Goal: Task Accomplishment & Management: Use online tool/utility

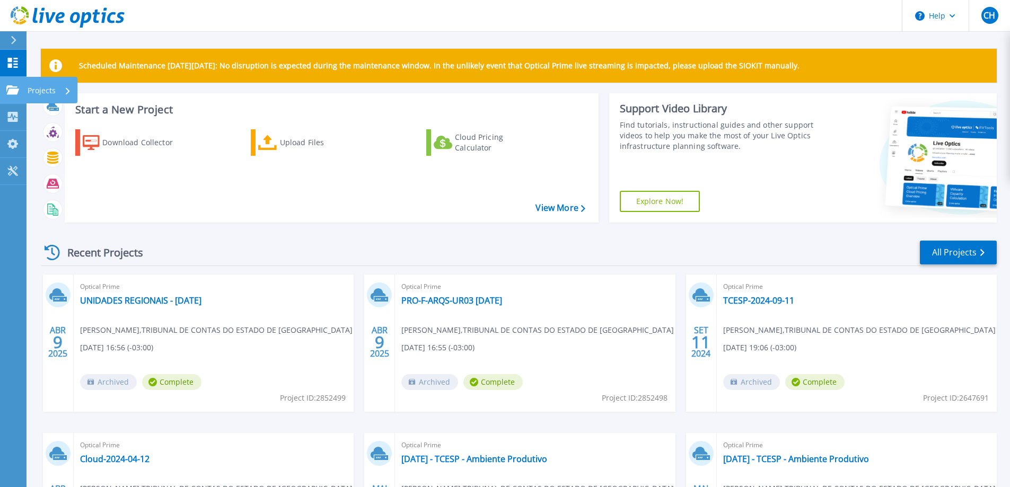
click at [7, 93] on icon at bounding box center [12, 89] width 13 height 9
click at [959, 246] on link "All Projects" at bounding box center [958, 253] width 77 height 24
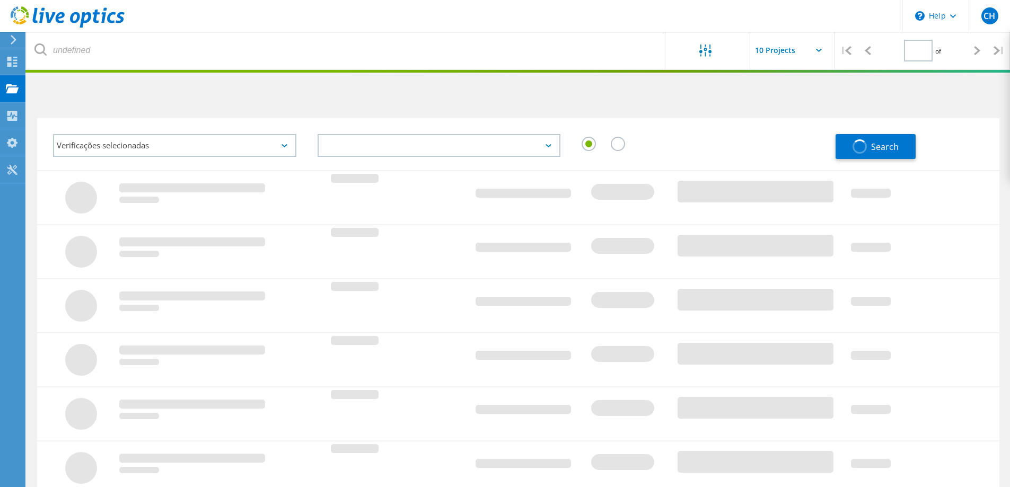
type input "1"
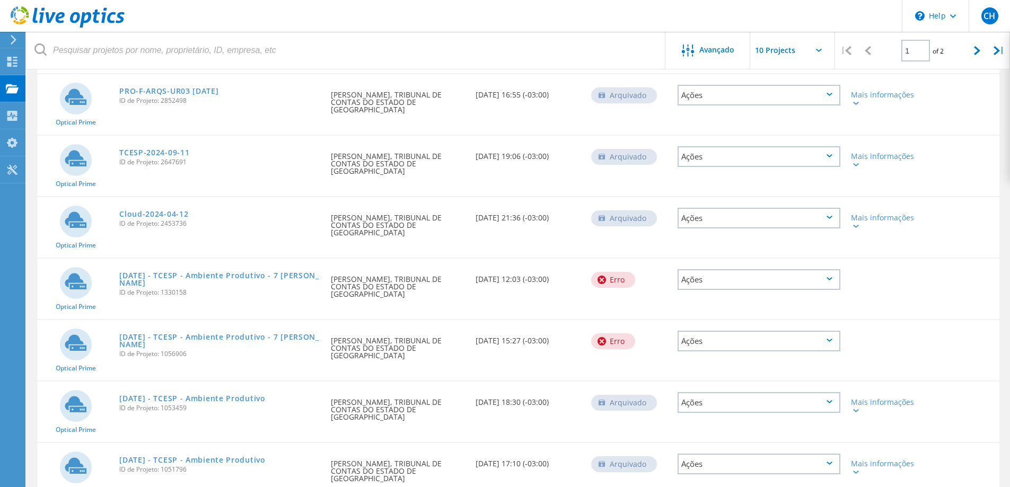
scroll to position [162, 0]
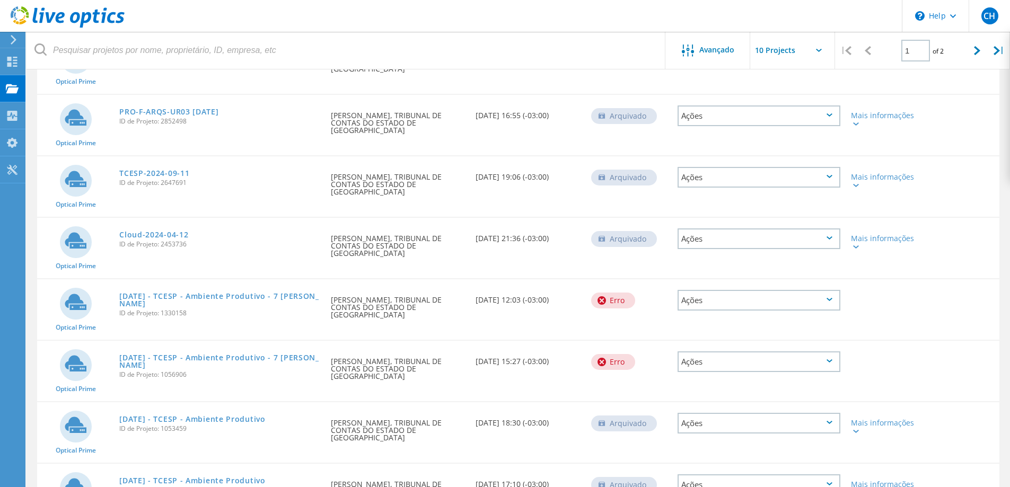
click at [789, 290] on div "Ações" at bounding box center [758, 300] width 163 height 21
click at [757, 300] on div "Apagar" at bounding box center [758, 308] width 161 height 16
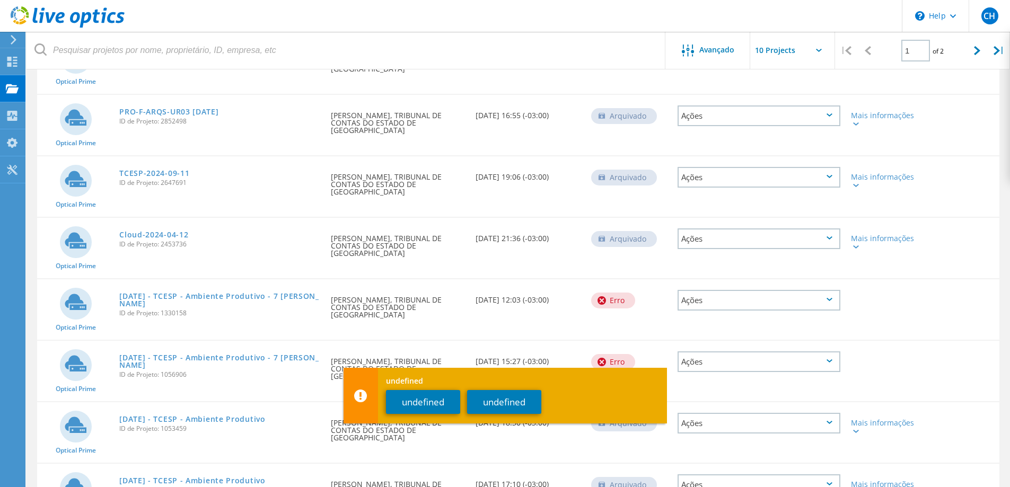
click at [702, 303] on div "Ações" at bounding box center [758, 300] width 173 height 42
click at [785, 351] on div "Ações" at bounding box center [758, 361] width 163 height 21
click at [735, 362] on div "Apagar" at bounding box center [758, 370] width 161 height 16
click at [427, 400] on button "undefined" at bounding box center [423, 402] width 74 height 24
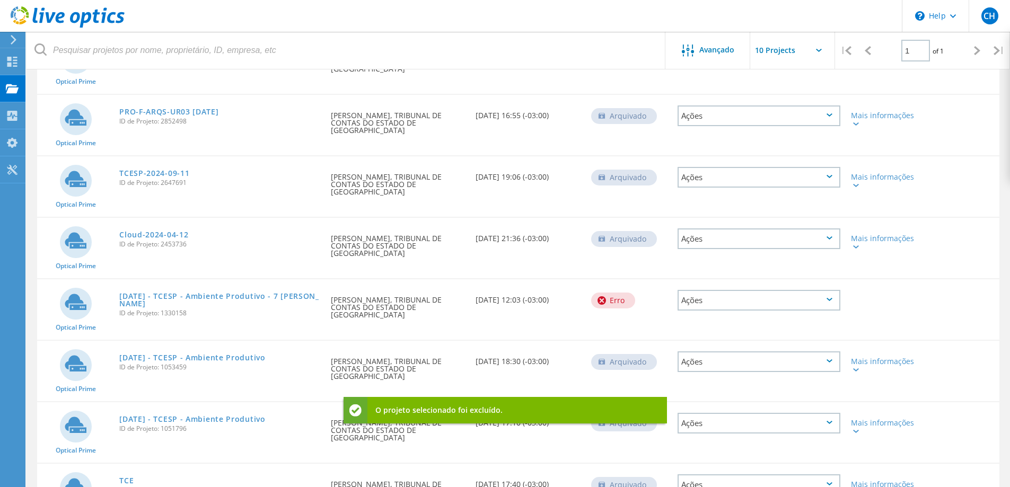
click at [772, 290] on div "Ações" at bounding box center [758, 300] width 163 height 21
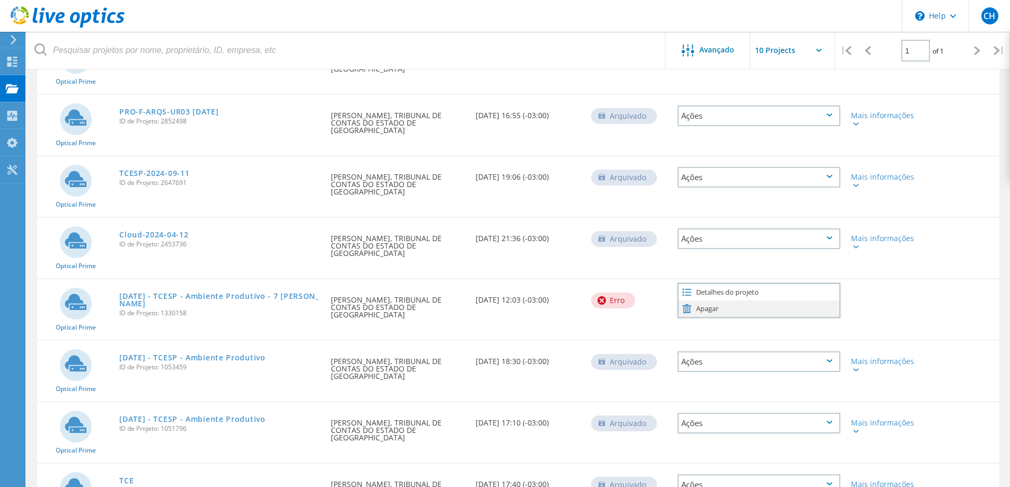
click at [742, 300] on div "Apagar" at bounding box center [758, 308] width 161 height 16
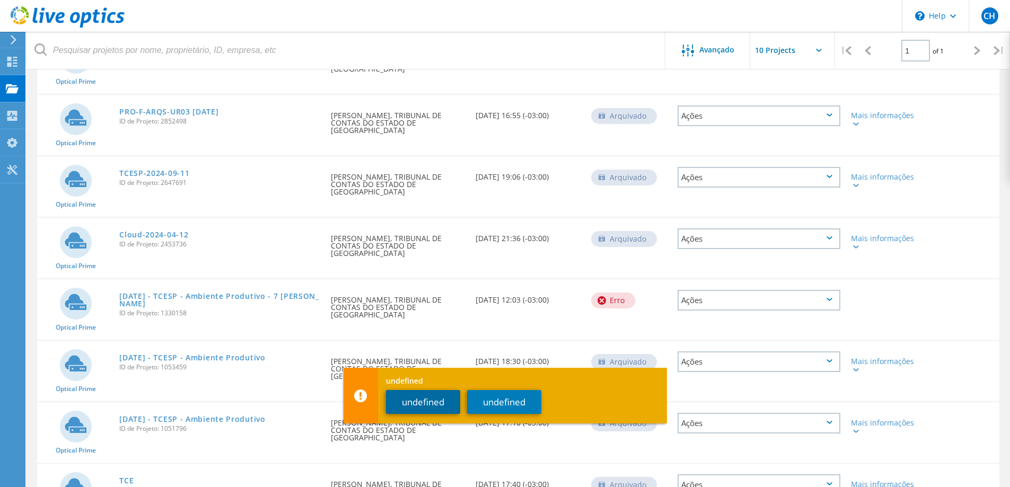
click at [431, 397] on button "undefined" at bounding box center [423, 402] width 74 height 24
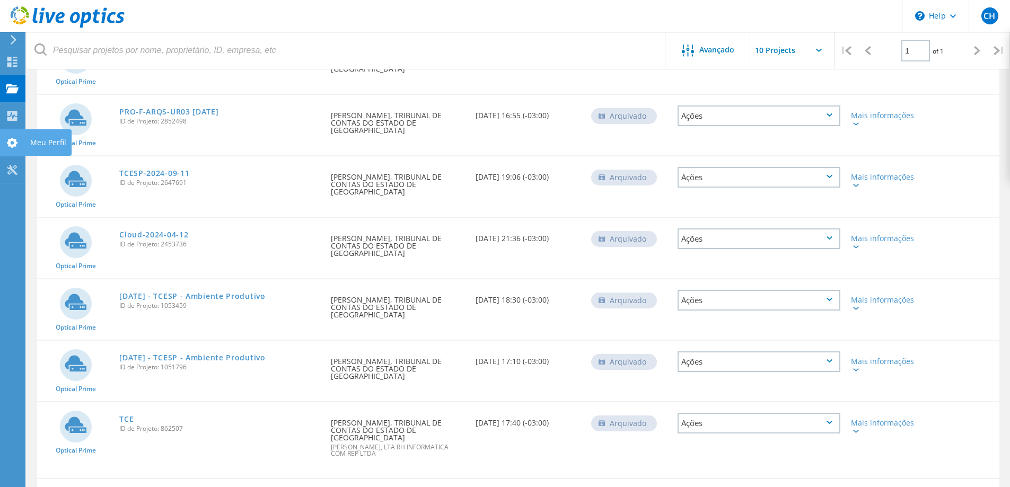
click at [14, 140] on icon at bounding box center [12, 143] width 13 height 10
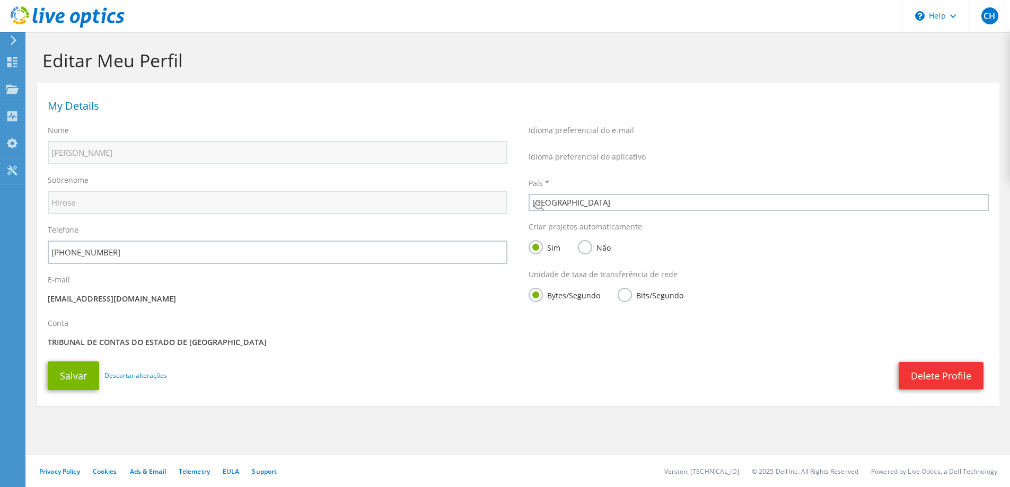
select select "30"
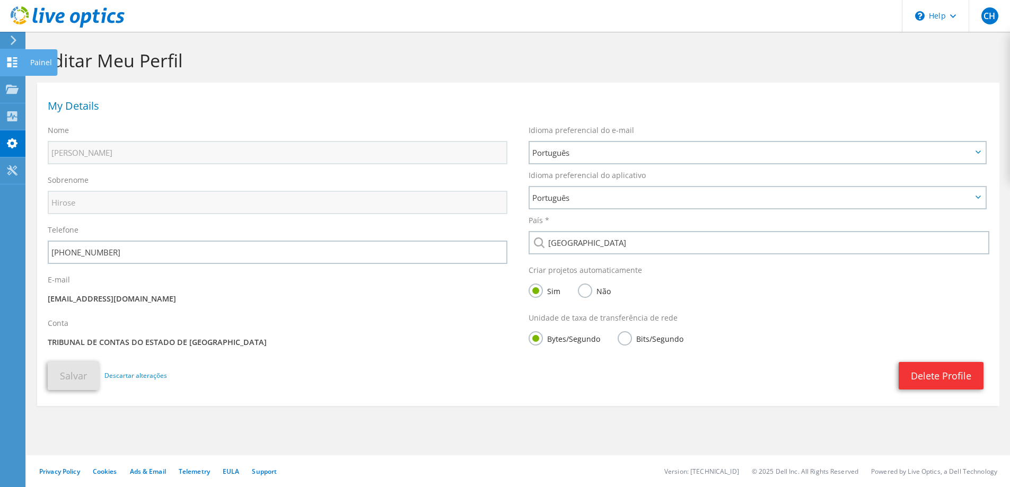
click at [12, 68] on div at bounding box center [12, 64] width 13 height 12
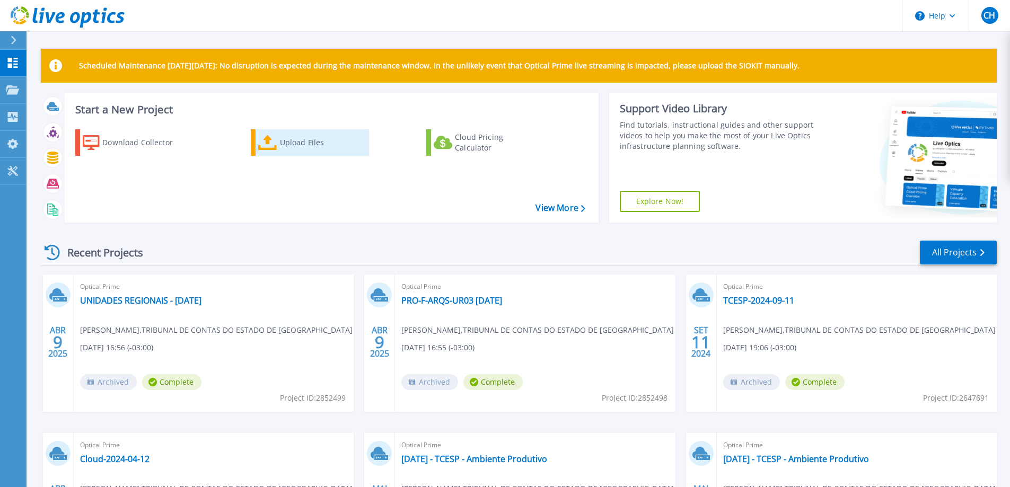
click at [290, 148] on div "Upload Files" at bounding box center [322, 142] width 85 height 21
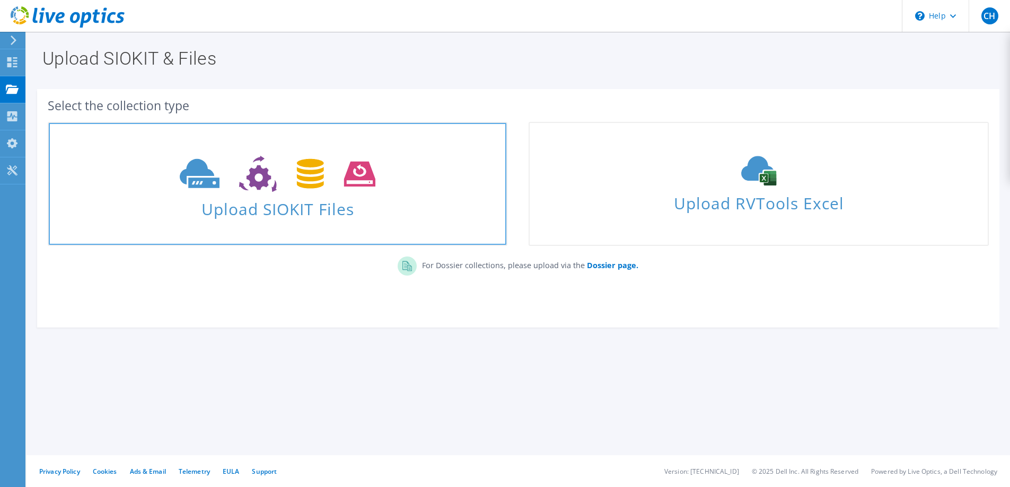
click at [288, 199] on span "Upload SIOKIT Files" at bounding box center [277, 205] width 457 height 23
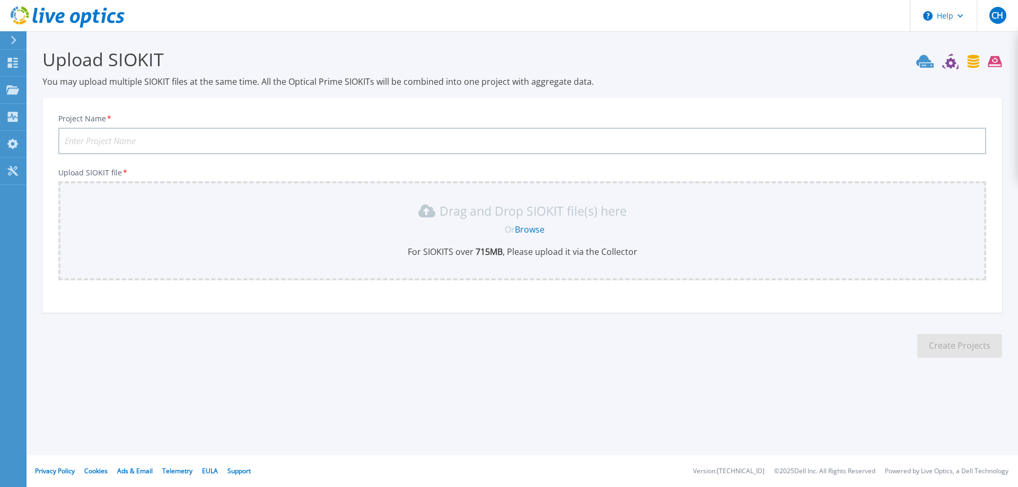
click at [489, 254] on b "715 MB" at bounding box center [487, 252] width 29 height 12
click at [531, 229] on link "Browse" at bounding box center [530, 230] width 30 height 12
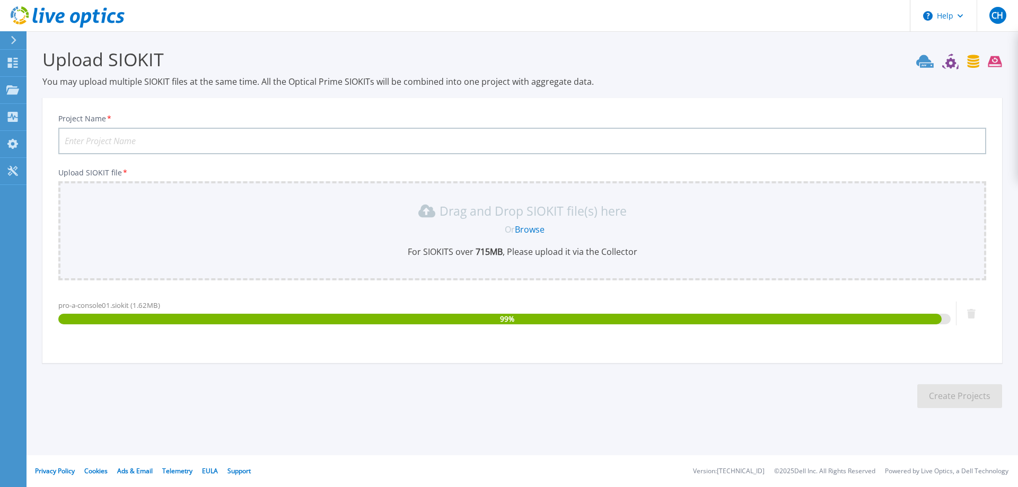
click at [292, 142] on input "Project Name *" at bounding box center [521, 141] width 927 height 26
click at [109, 144] on input "[DATE] HyperV - 1 day" at bounding box center [521, 141] width 927 height 26
type input "[DATE] - HyperV - 1 day - 15 hosts"
click at [970, 397] on button "Create Projects" at bounding box center [959, 396] width 85 height 24
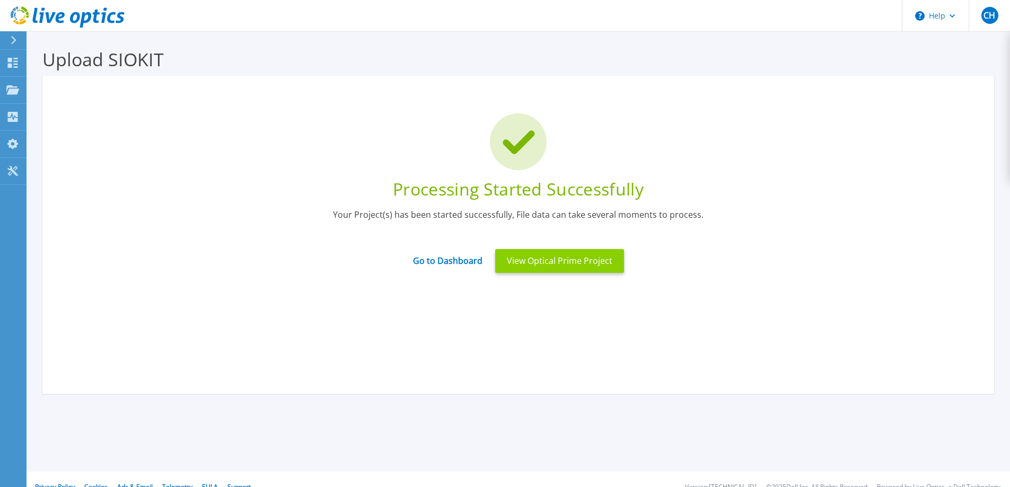
click at [573, 269] on button "View Optical Prime Project" at bounding box center [559, 261] width 129 height 24
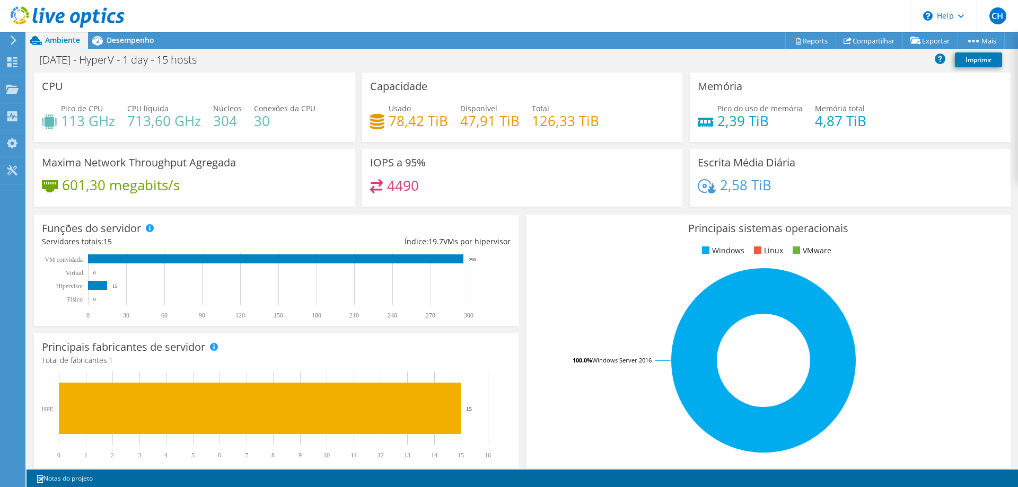
scroll to position [257, 0]
click at [125, 35] on span "Desempenho" at bounding box center [131, 40] width 48 height 10
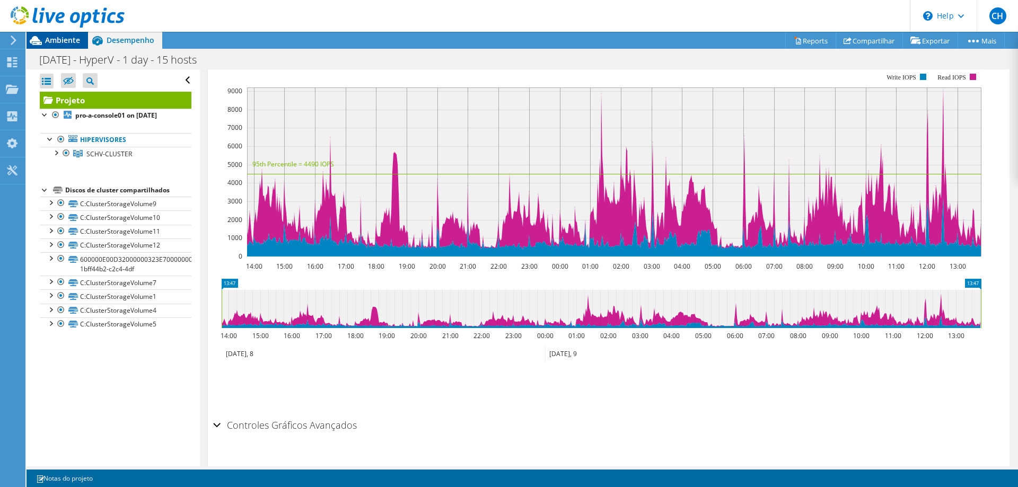
click at [58, 45] on span "Ambiente" at bounding box center [62, 40] width 35 height 10
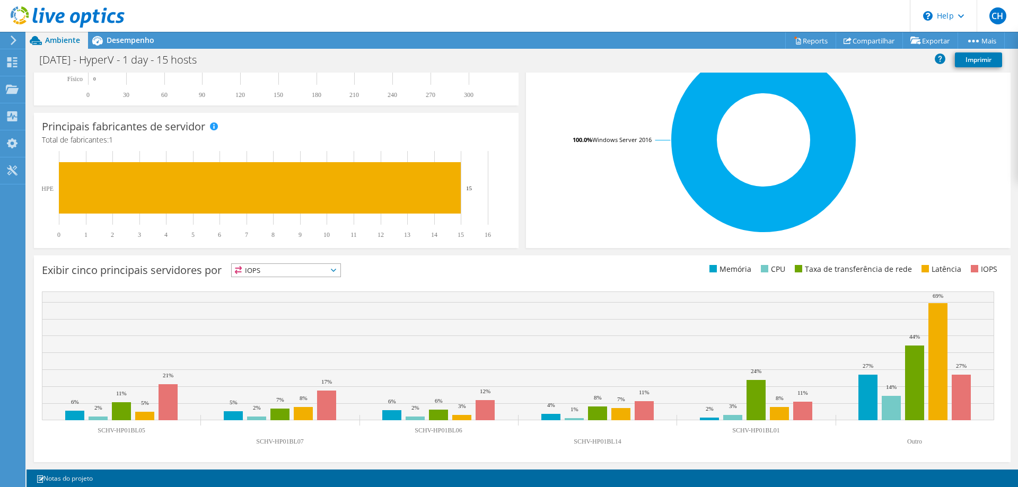
scroll to position [0, 0]
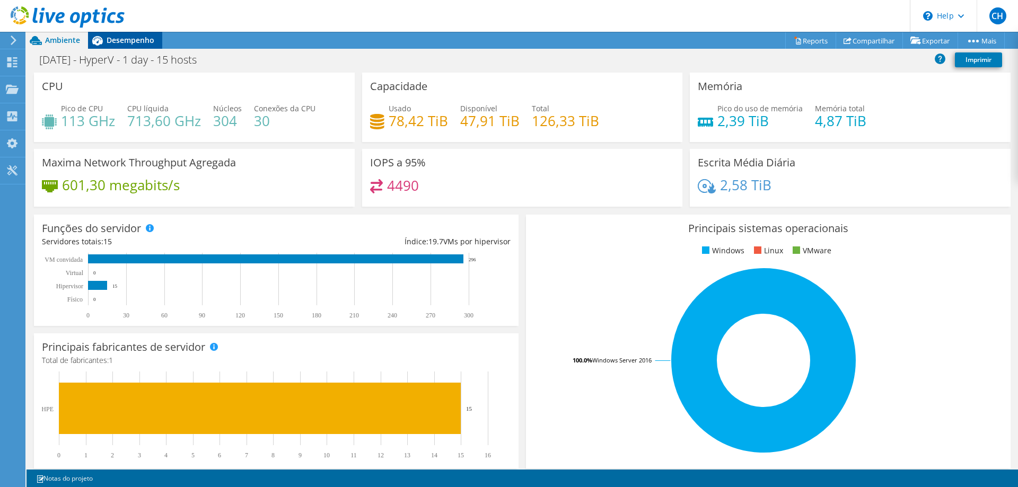
click at [127, 36] on span "Desempenho" at bounding box center [131, 40] width 48 height 10
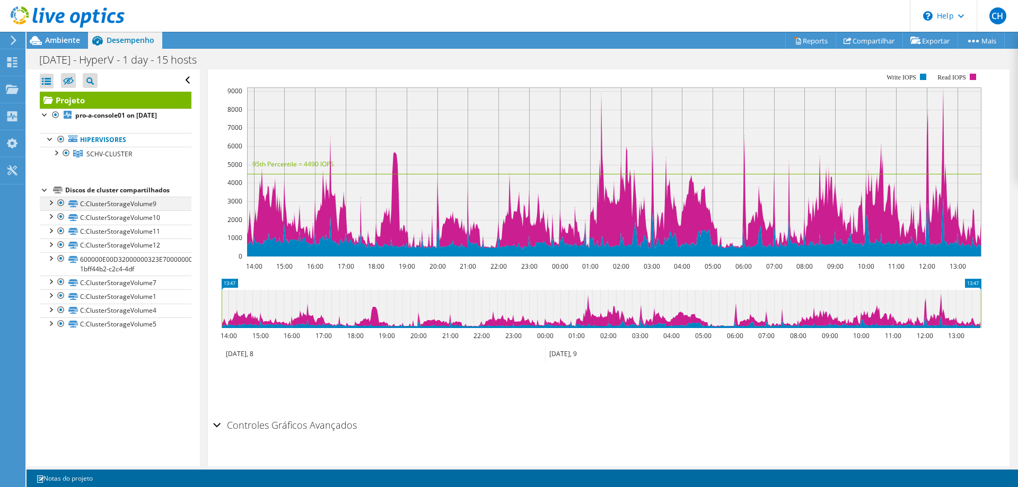
click at [50, 197] on div at bounding box center [50, 202] width 11 height 11
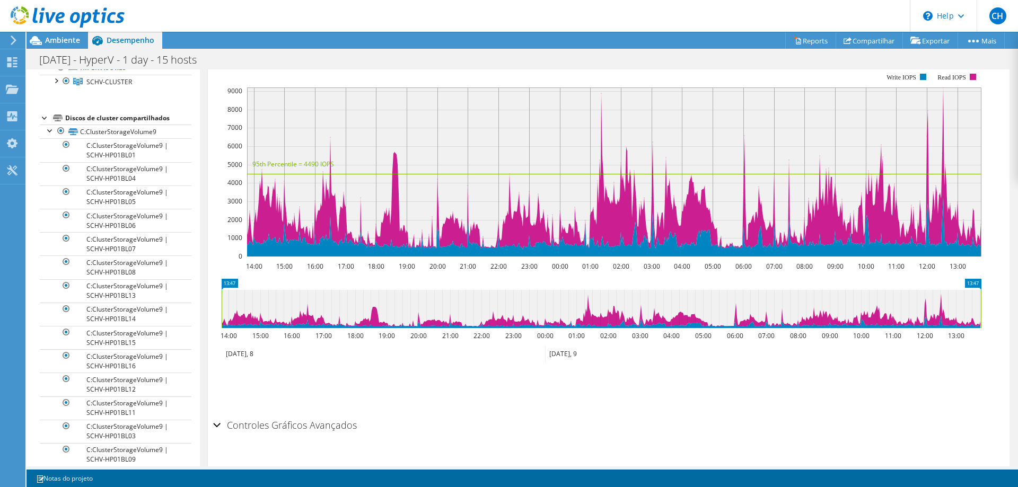
scroll to position [107, 0]
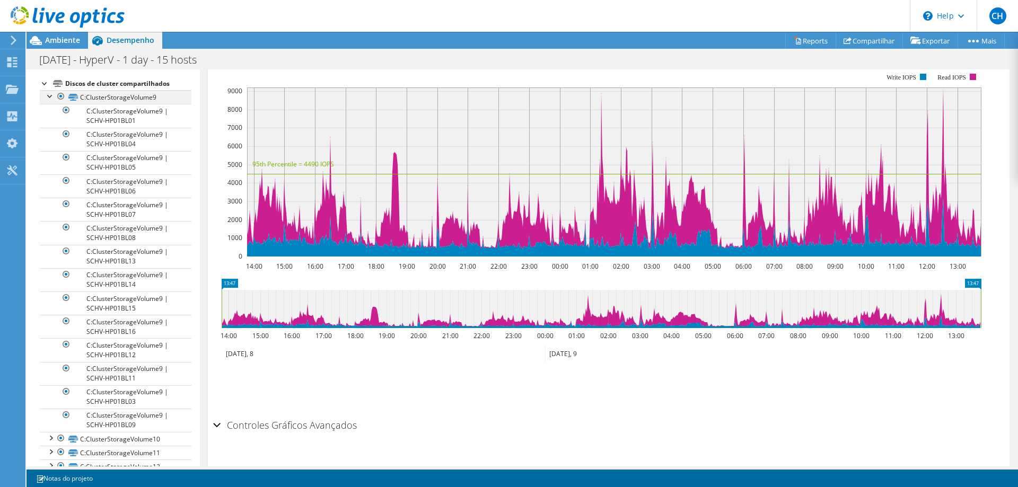
click at [49, 98] on div at bounding box center [50, 95] width 11 height 11
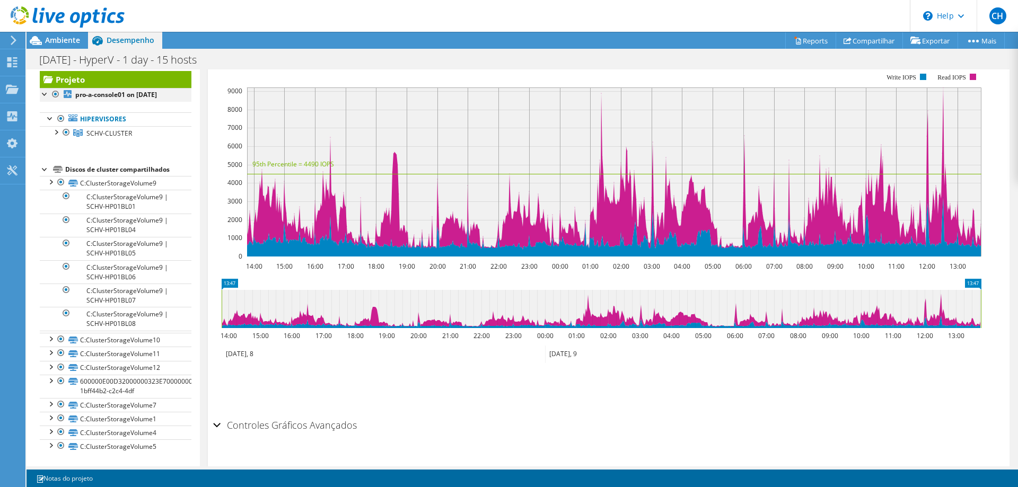
scroll to position [0, 0]
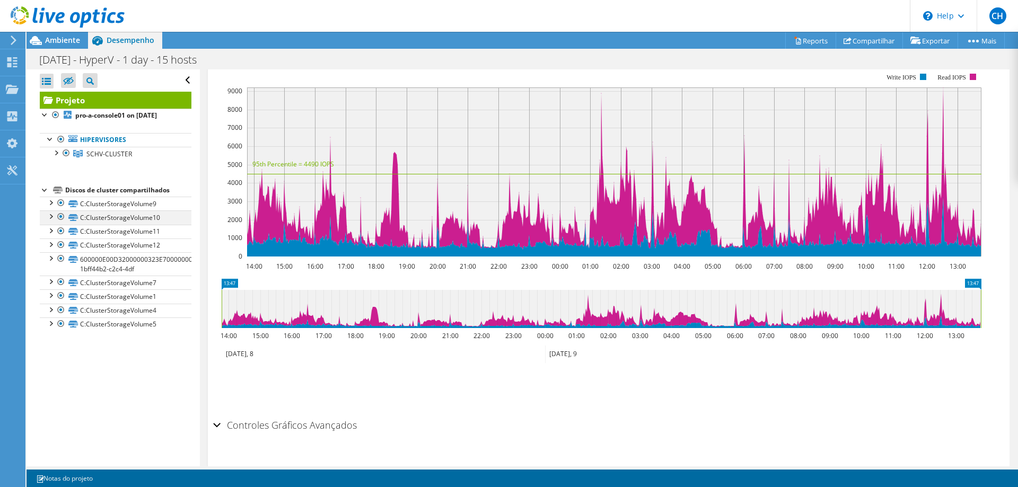
click at [51, 214] on div at bounding box center [50, 215] width 11 height 11
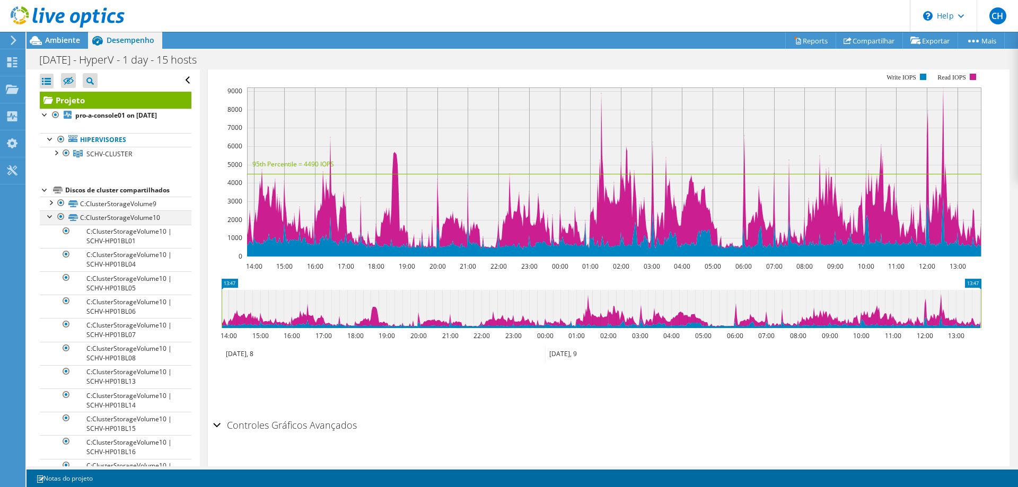
click at [51, 216] on div at bounding box center [50, 215] width 11 height 11
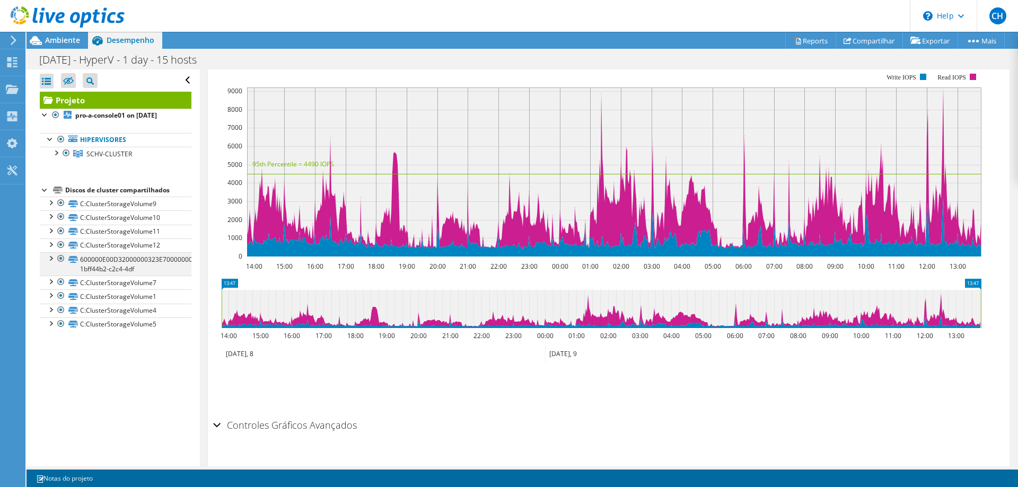
click at [48, 259] on div at bounding box center [50, 257] width 11 height 11
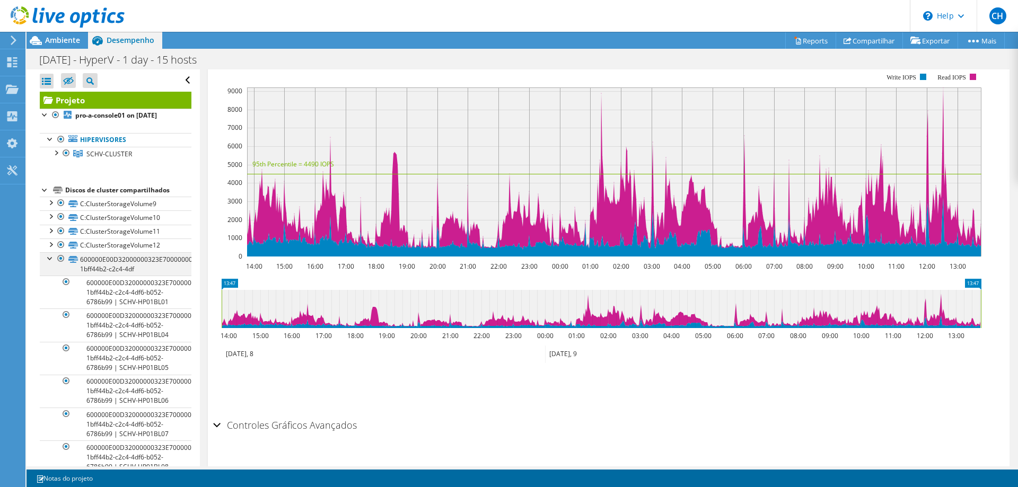
click at [48, 259] on div at bounding box center [50, 257] width 11 height 11
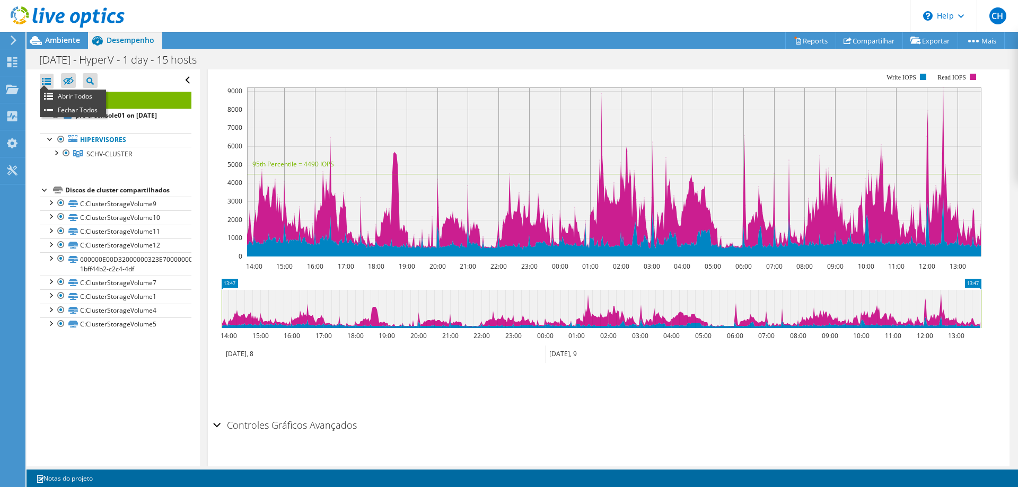
click at [48, 87] on div at bounding box center [47, 81] width 14 height 15
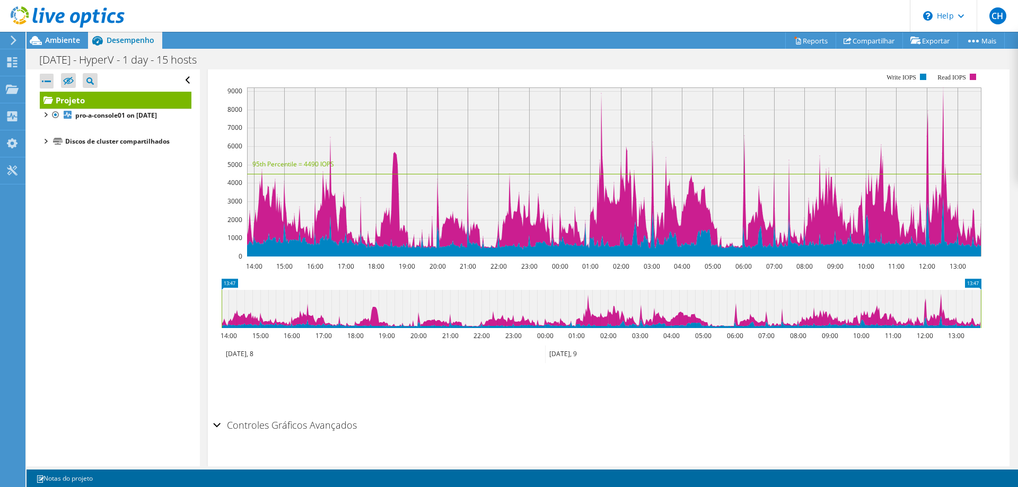
click at [48, 87] on div at bounding box center [47, 81] width 14 height 15
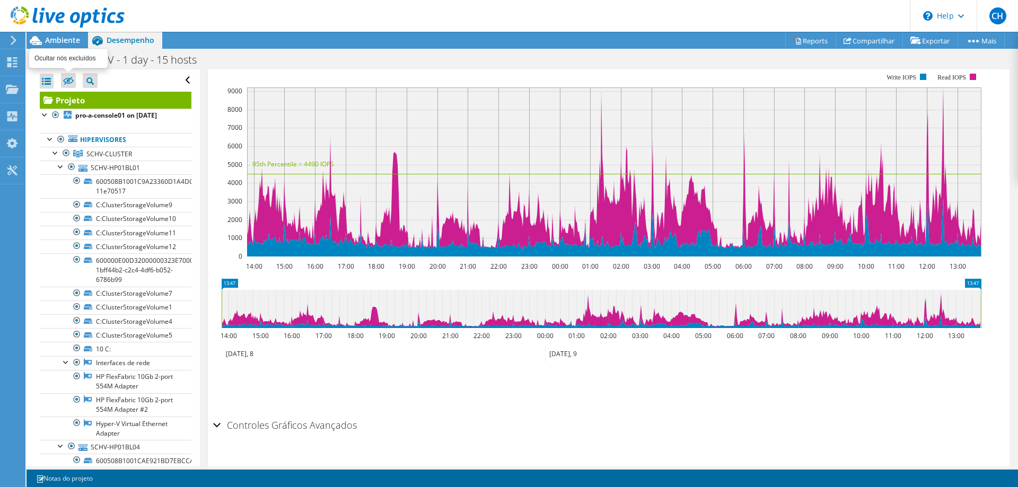
click at [72, 77] on icon at bounding box center [68, 81] width 11 height 8
click at [0, 0] on input "checkbox" at bounding box center [0, 0] width 0 height 0
click at [72, 77] on icon at bounding box center [68, 81] width 11 height 8
click at [0, 0] on input "checkbox" at bounding box center [0, 0] width 0 height 0
click at [69, 39] on span "Ambiente" at bounding box center [62, 40] width 35 height 10
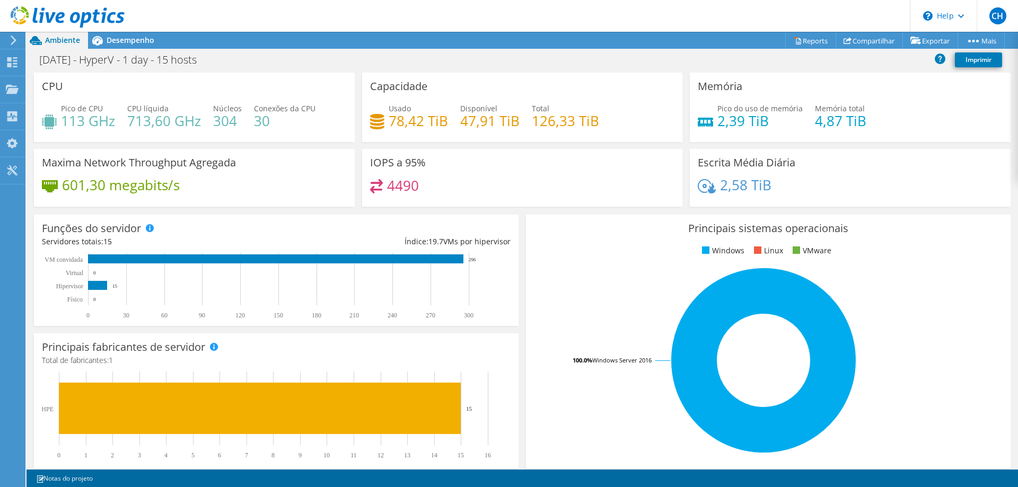
scroll to position [220, 0]
